Goal: Transaction & Acquisition: Purchase product/service

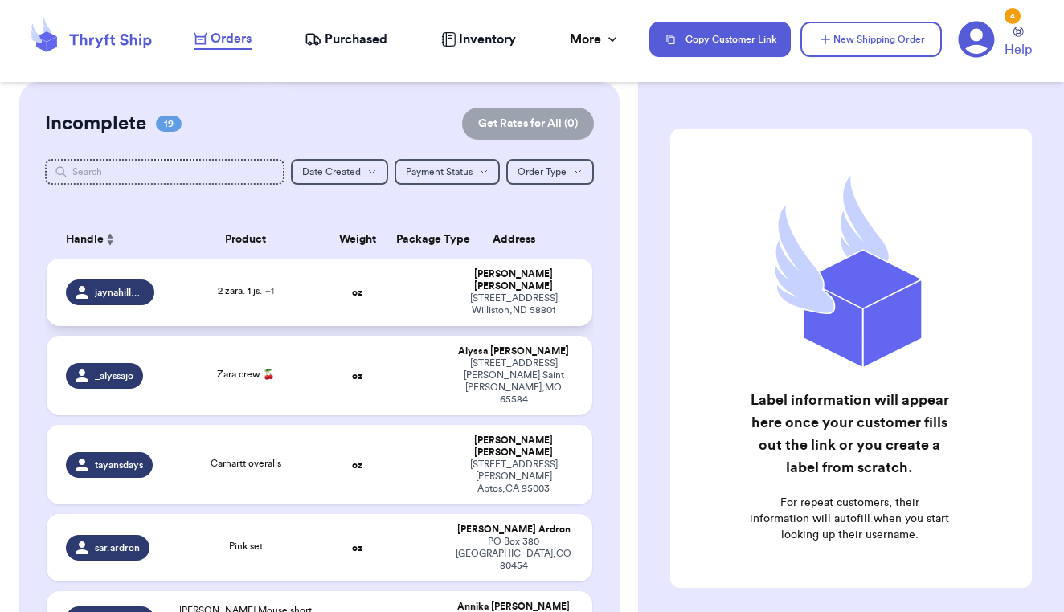
scroll to position [121, 0]
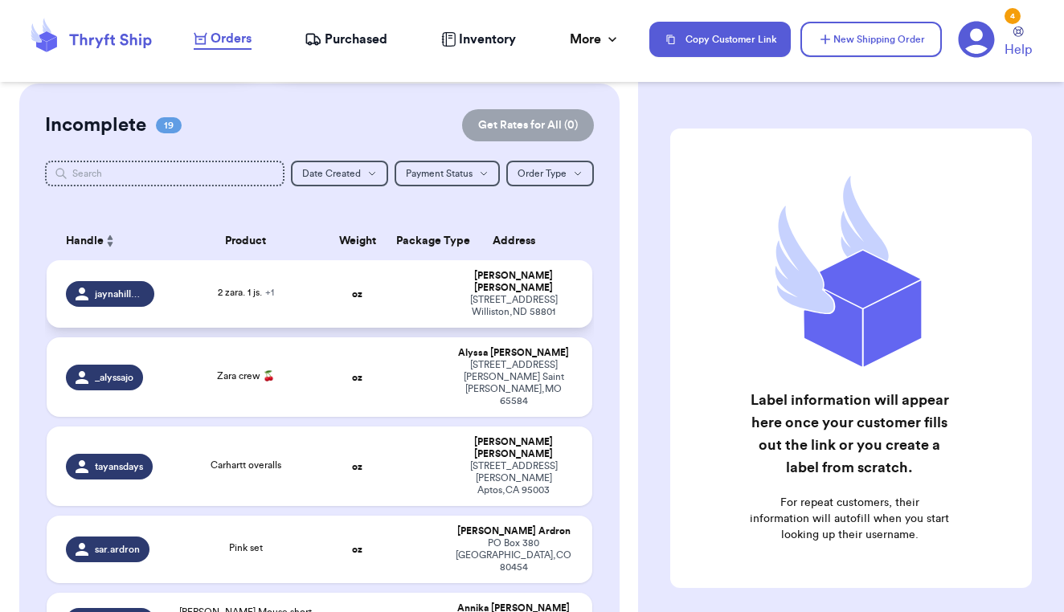
click at [155, 297] on td "jaynahillukka" at bounding box center [105, 294] width 117 height 68
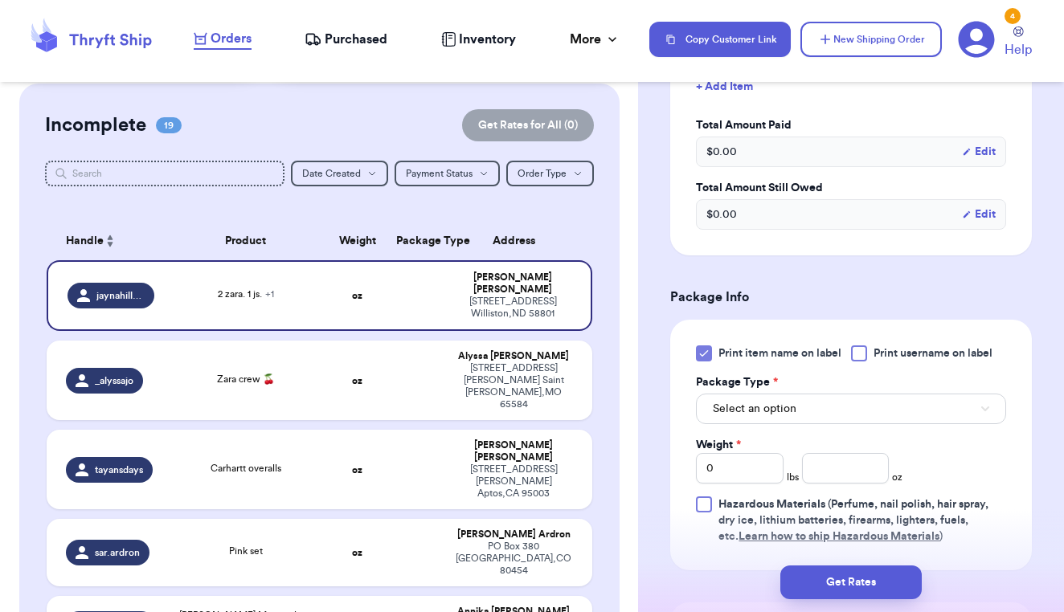
scroll to position [601, 0]
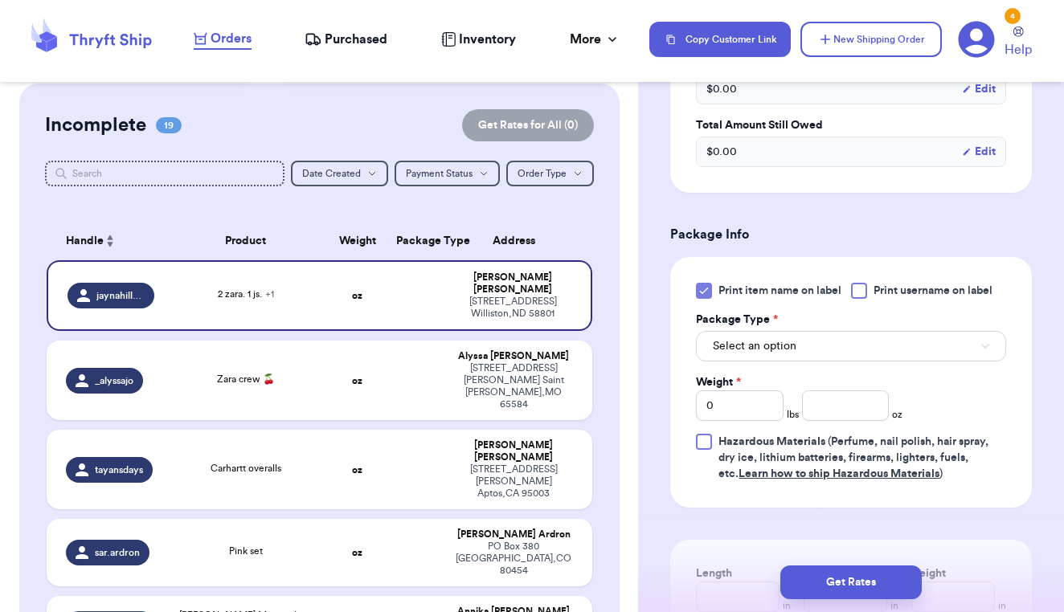
click at [813, 346] on button "Select an option" at bounding box center [851, 346] width 310 height 31
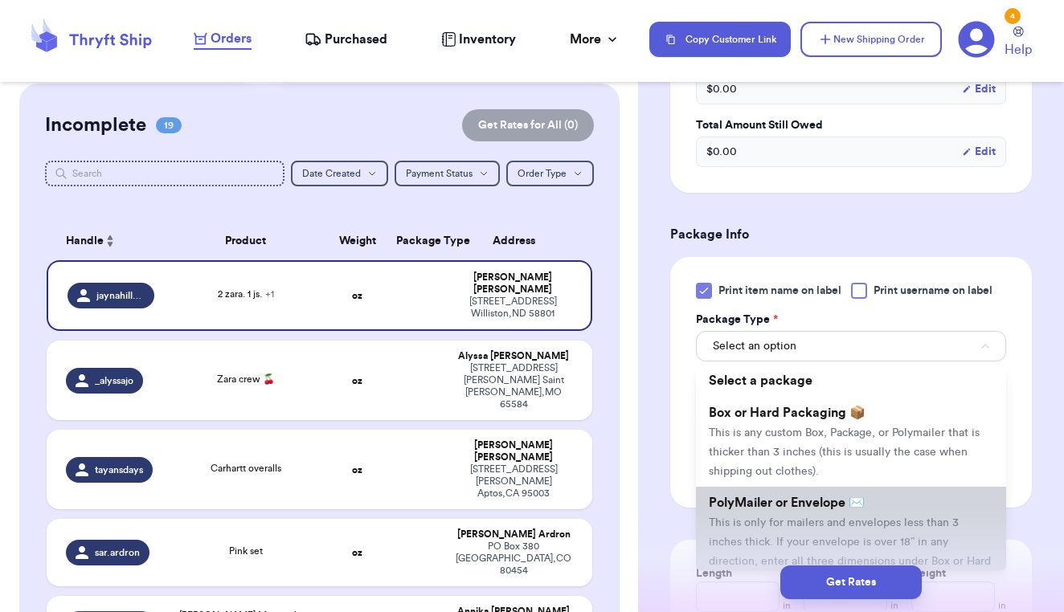
click at [799, 518] on li "PolyMailer or Envelope ✉️ This is only for mailers and envelopes less than 3 in…" at bounding box center [851, 541] width 310 height 109
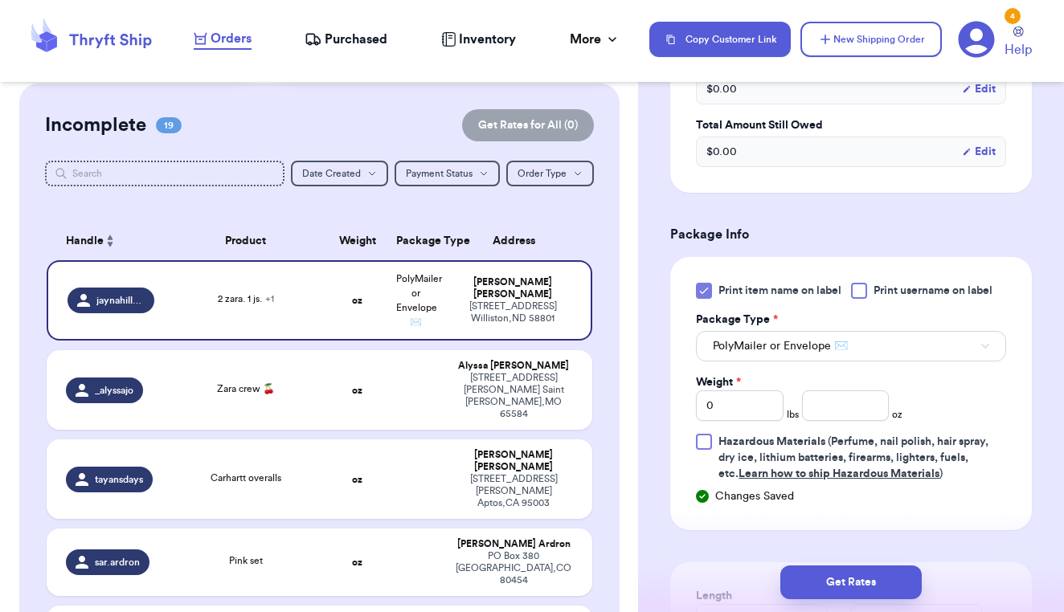
click at [860, 287] on div at bounding box center [859, 291] width 16 height 16
click at [0, 0] on input "Print username on label" at bounding box center [0, 0] width 0 height 0
click at [730, 417] on input "0" at bounding box center [740, 406] width 88 height 31
type input "2"
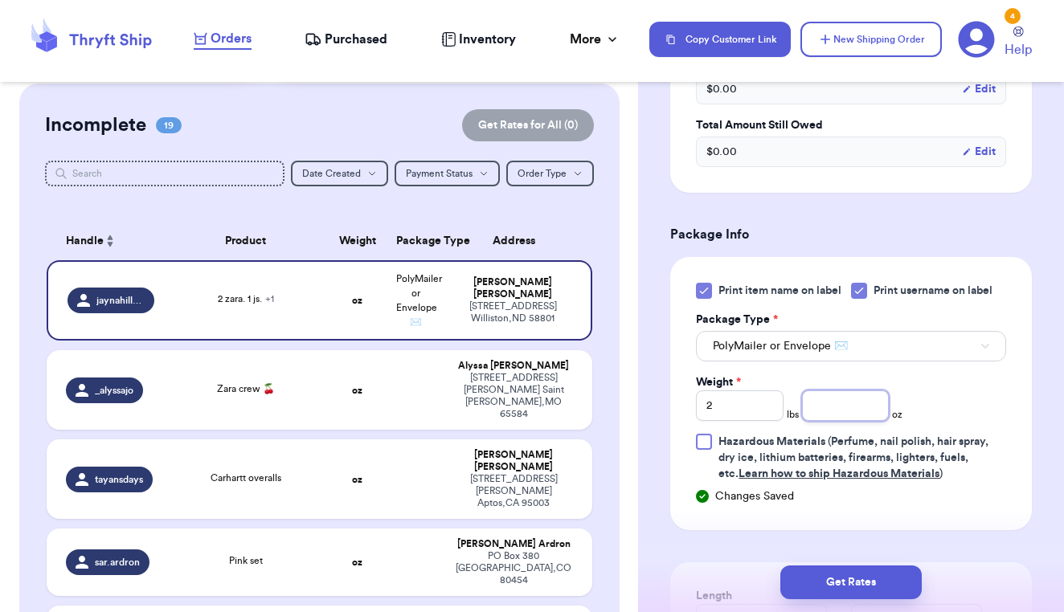
click at [825, 418] on input "number" at bounding box center [846, 406] width 88 height 31
type input "1"
click at [970, 396] on div "Print item name on label Print username on label Package Type * PolyMailer or E…" at bounding box center [851, 382] width 310 height 199
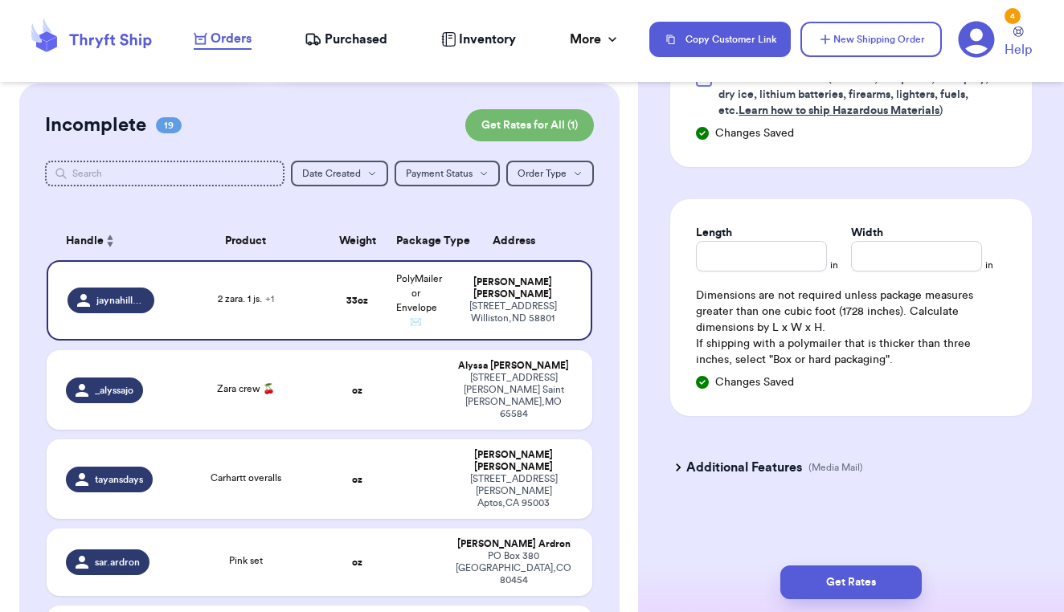
scroll to position [968, 0]
click at [859, 579] on button "Get Rates" at bounding box center [850, 583] width 141 height 34
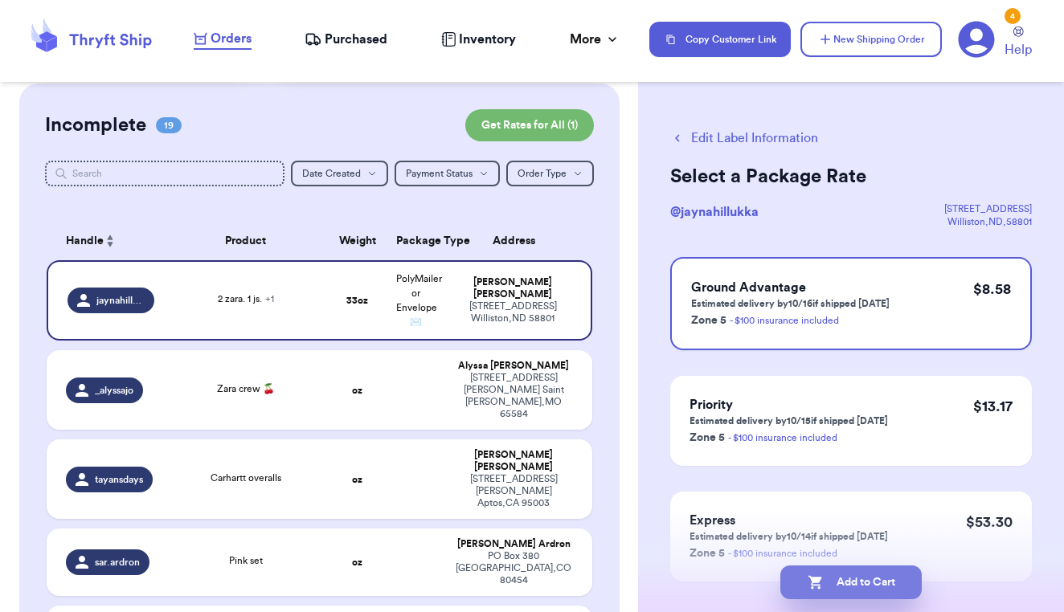
click at [871, 576] on button "Add to Cart" at bounding box center [850, 583] width 141 height 34
checkbox input "true"
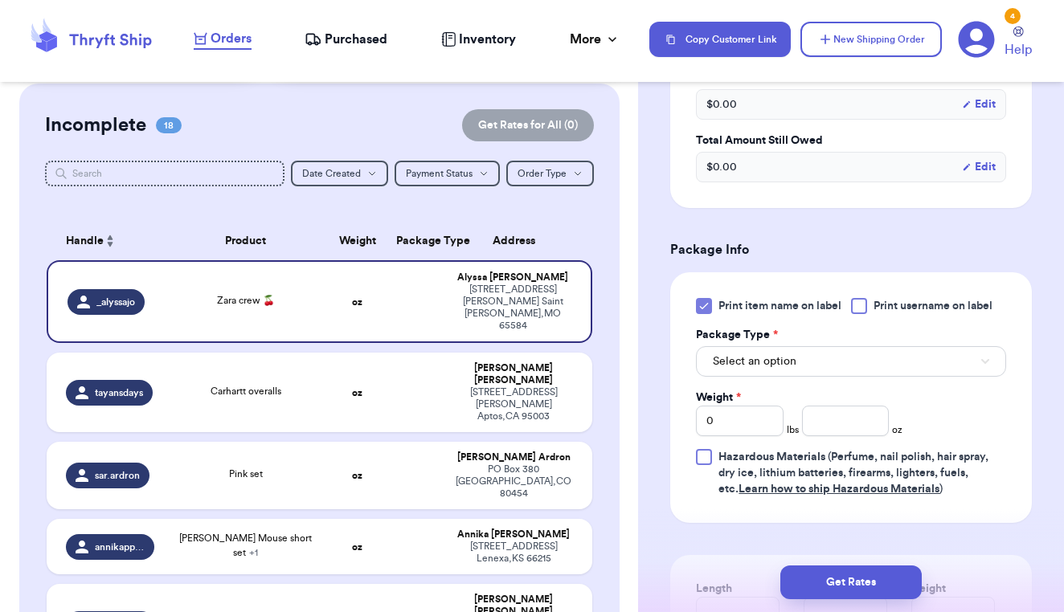
scroll to position [558, 0]
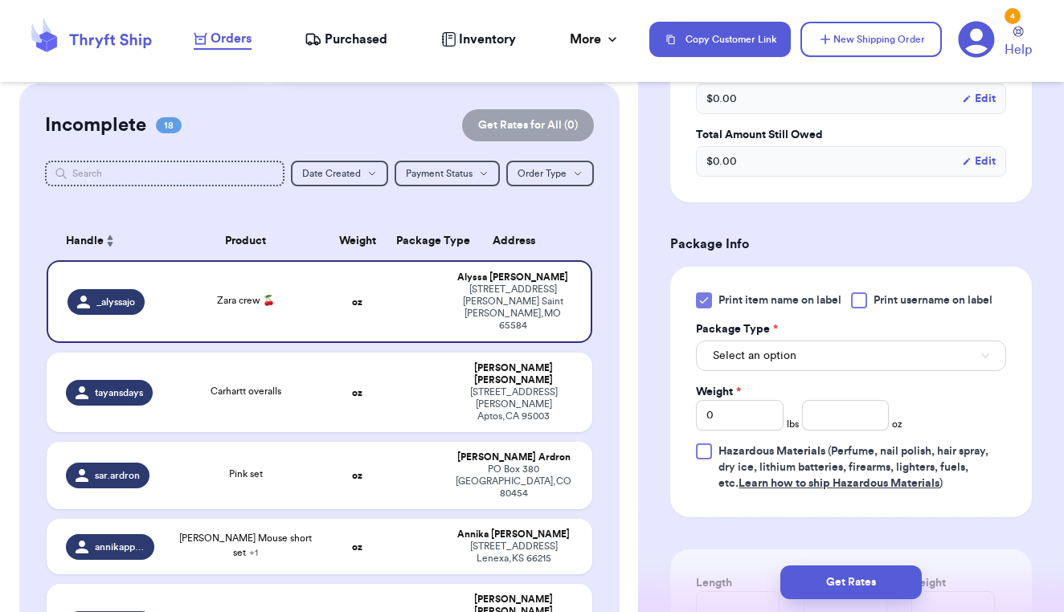
click at [936, 346] on button "Select an option" at bounding box center [851, 356] width 310 height 31
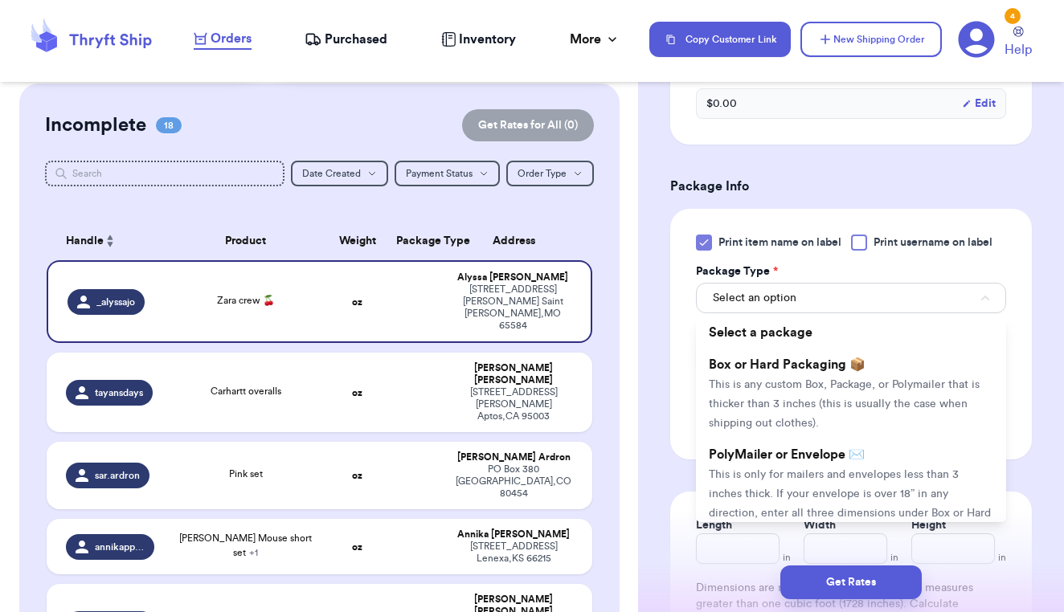
scroll to position [617, 0]
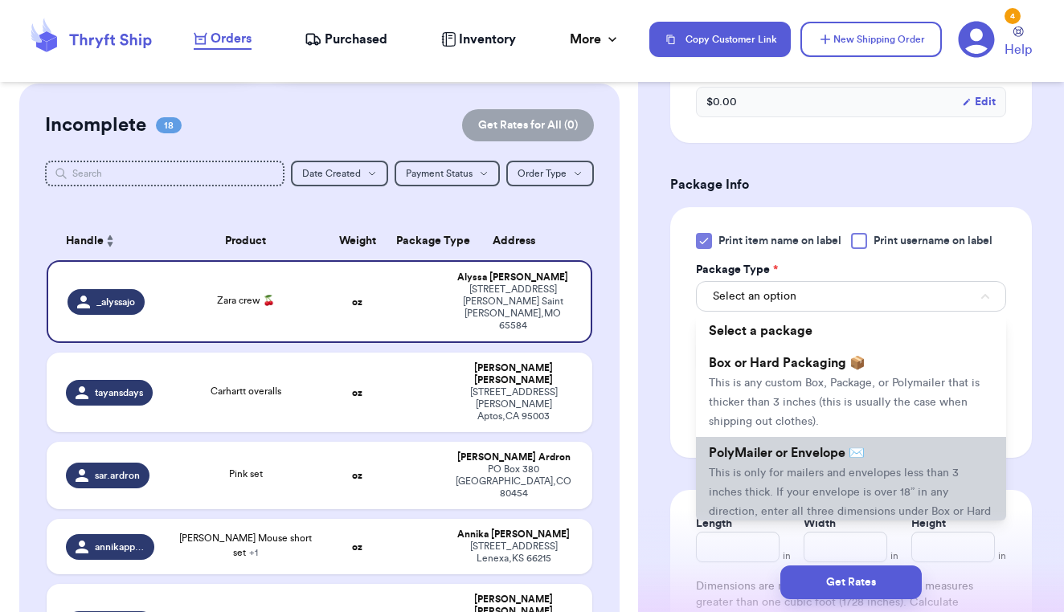
click at [899, 477] on span "This is only for mailers and envelopes less than 3 inches thick. If your envelo…" at bounding box center [850, 502] width 282 height 69
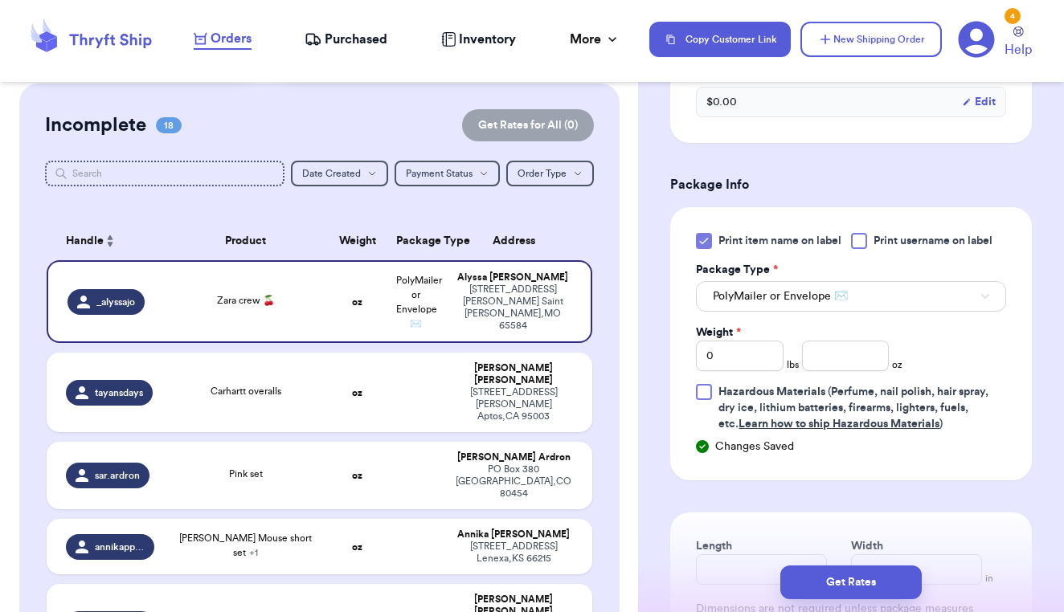
click at [858, 246] on div at bounding box center [859, 241] width 16 height 16
click at [0, 0] on input "Print username on label" at bounding box center [0, 0] width 0 height 0
click at [821, 363] on input "number" at bounding box center [846, 356] width 88 height 31
type input "5"
click at [973, 342] on div "Print item name on label Print username on label Package Type * PolyMailer or E…" at bounding box center [851, 332] width 310 height 199
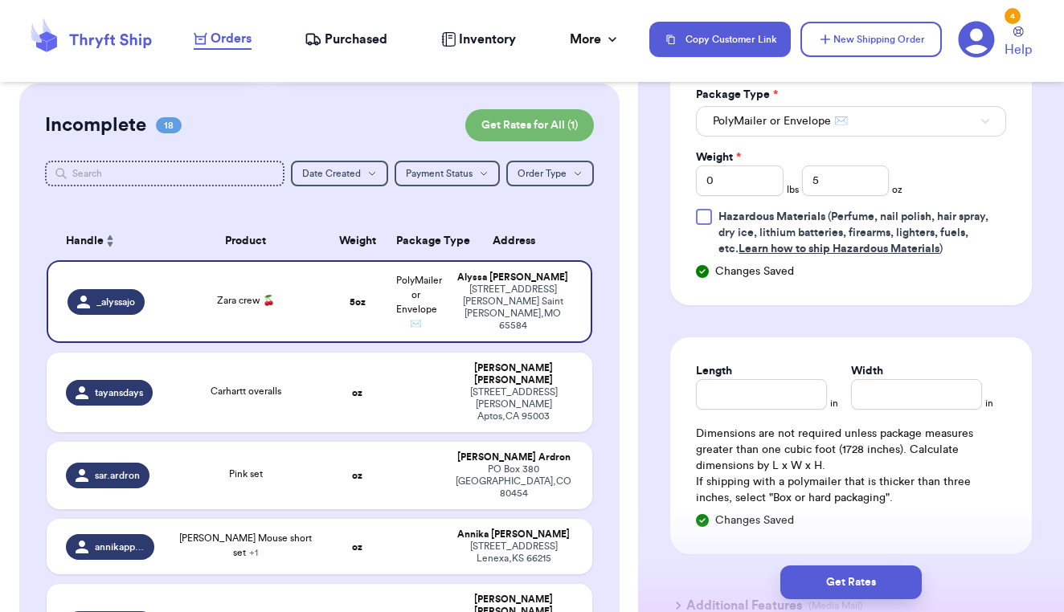
scroll to position [796, 0]
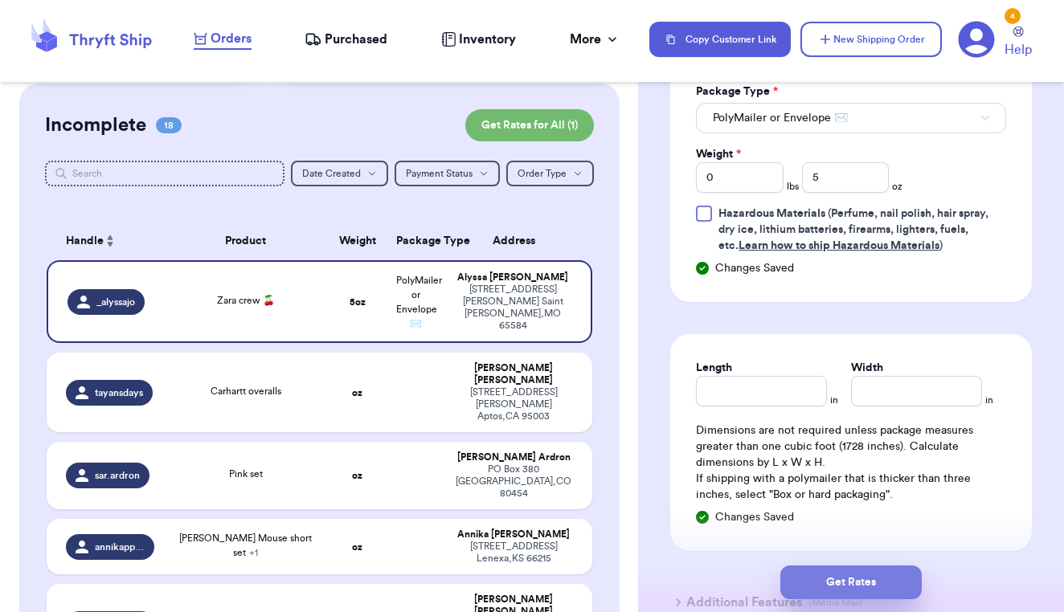
click at [859, 579] on button "Get Rates" at bounding box center [850, 583] width 141 height 34
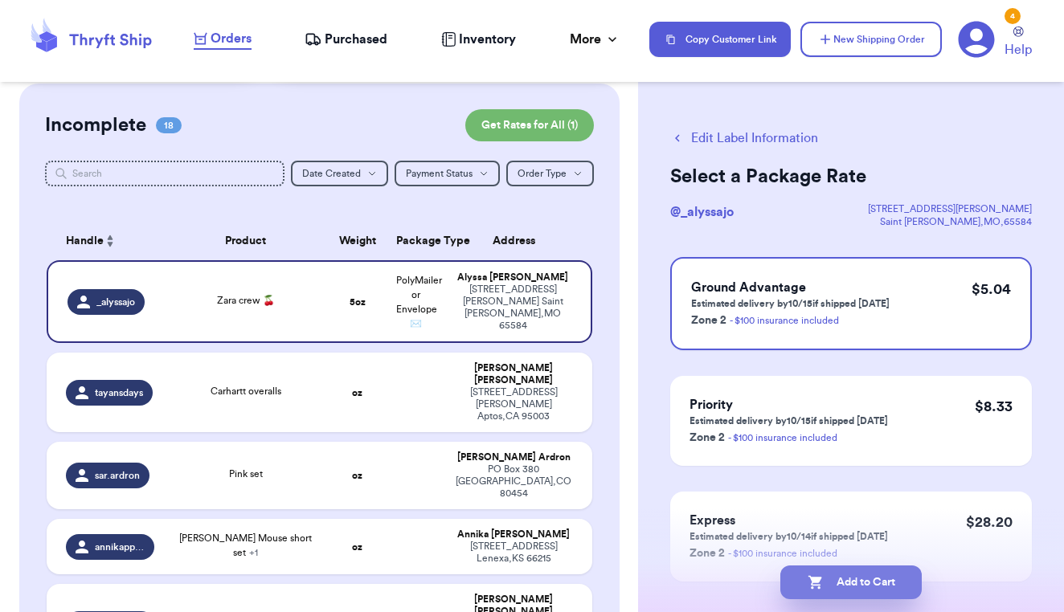
click at [866, 583] on button "Add to Cart" at bounding box center [850, 583] width 141 height 34
checkbox input "true"
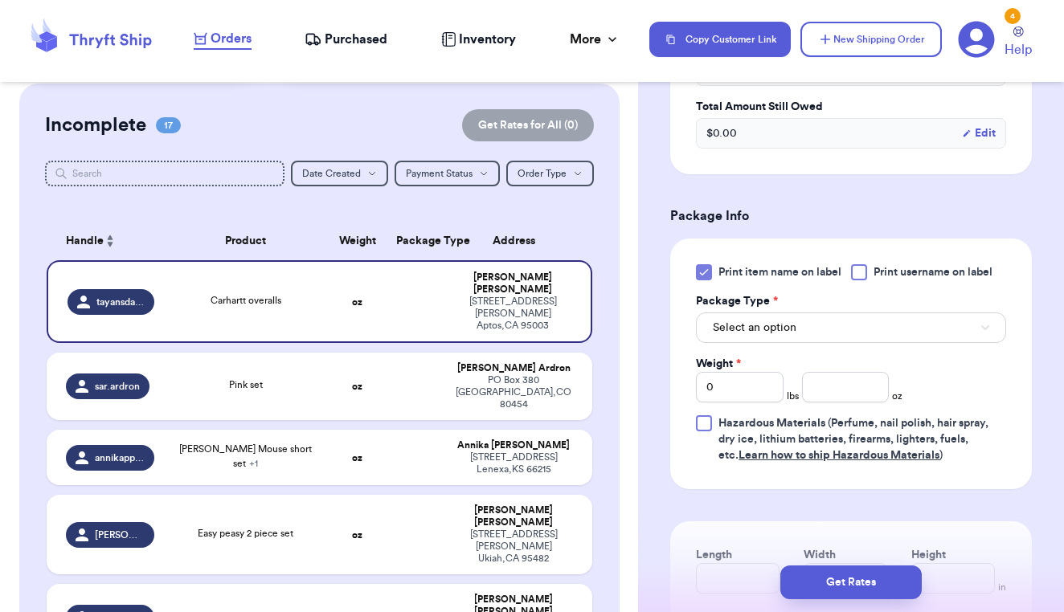
scroll to position [568, 0]
click at [865, 321] on button "Select an option" at bounding box center [851, 326] width 310 height 31
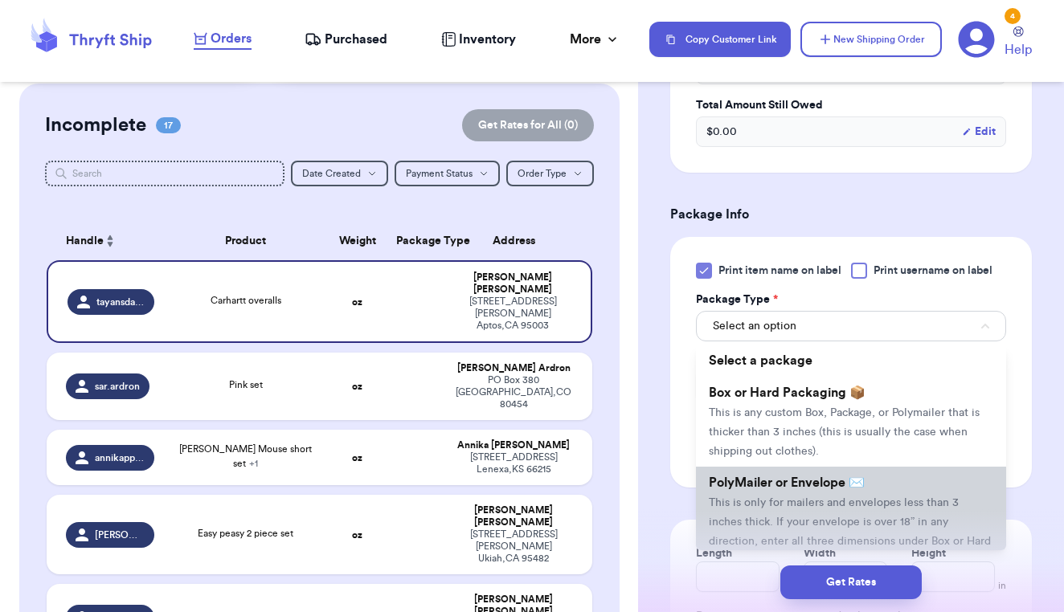
click at [825, 504] on span "This is only for mailers and envelopes less than 3 inches thick. If your envelo…" at bounding box center [850, 532] width 282 height 69
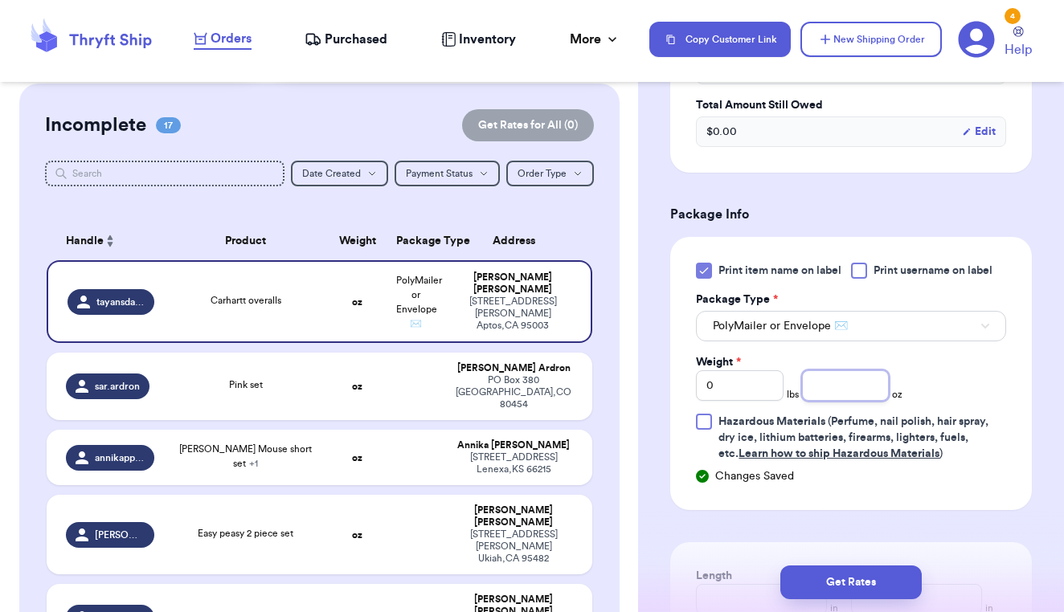
click at [841, 391] on input "number" at bounding box center [846, 386] width 88 height 31
type input "14"
click at [976, 391] on div "Print item name on label Print username on label Package Type * PolyMailer or E…" at bounding box center [851, 362] width 310 height 199
click at [858, 272] on div at bounding box center [859, 271] width 16 height 16
click at [0, 0] on input "Print username on label" at bounding box center [0, 0] width 0 height 0
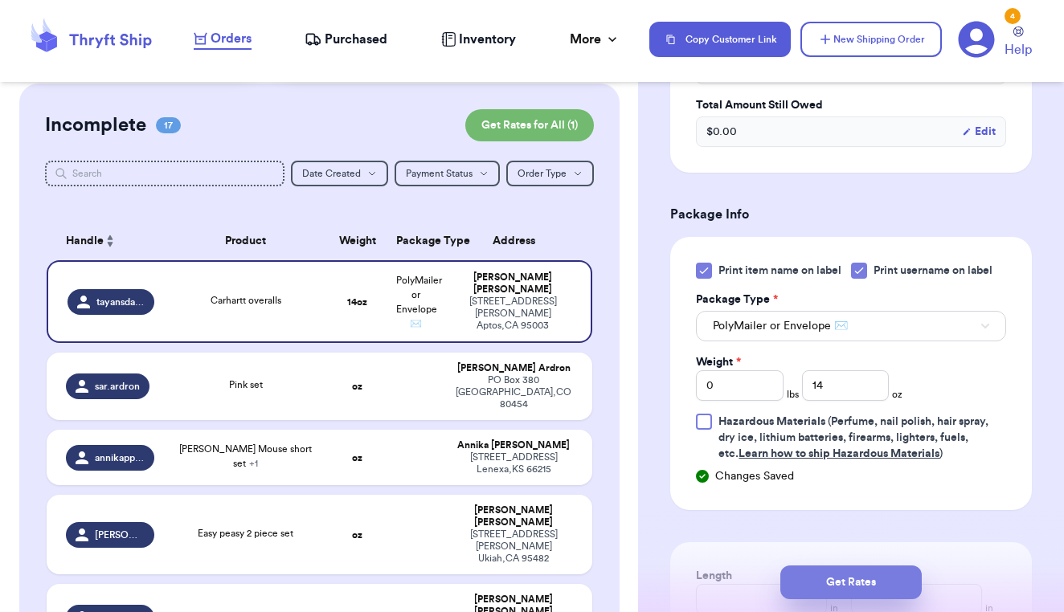
click at [850, 575] on button "Get Rates" at bounding box center [850, 583] width 141 height 34
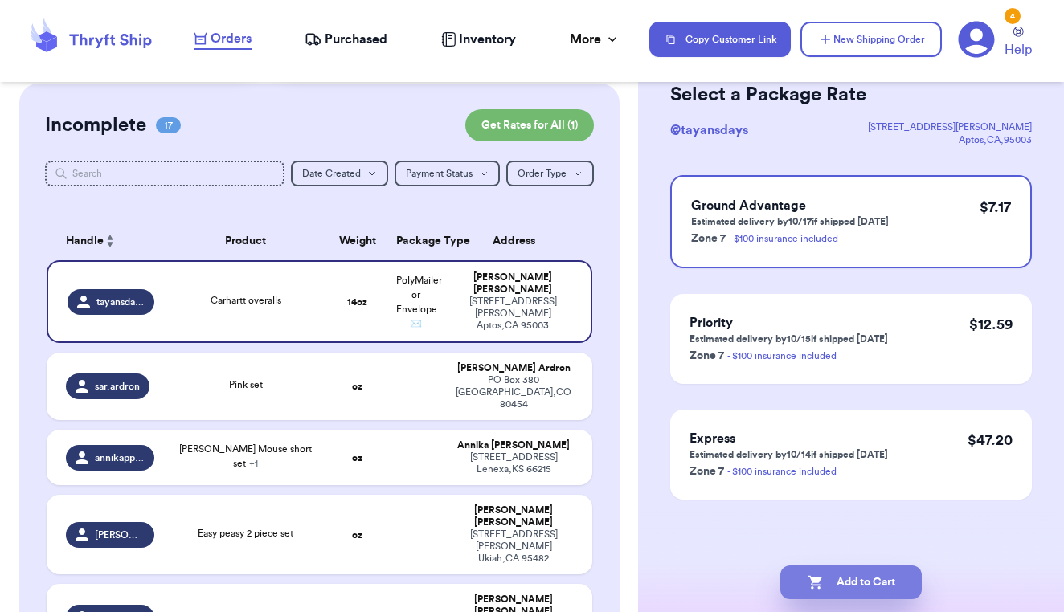
scroll to position [0, 0]
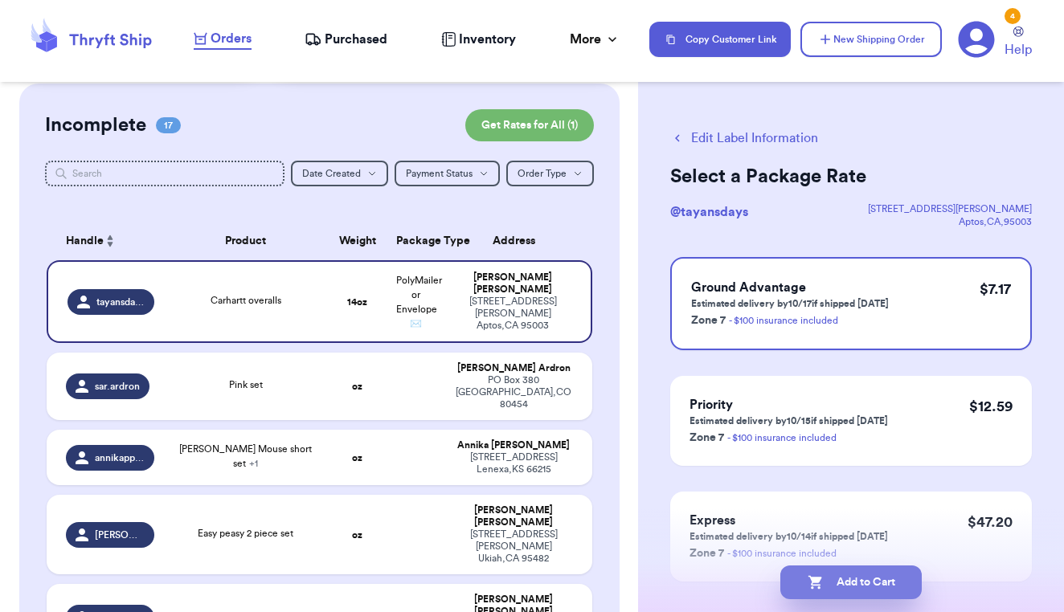
click at [850, 575] on button "Add to Cart" at bounding box center [850, 583] width 141 height 34
checkbox input "true"
